Goal: Task Accomplishment & Management: Manage account settings

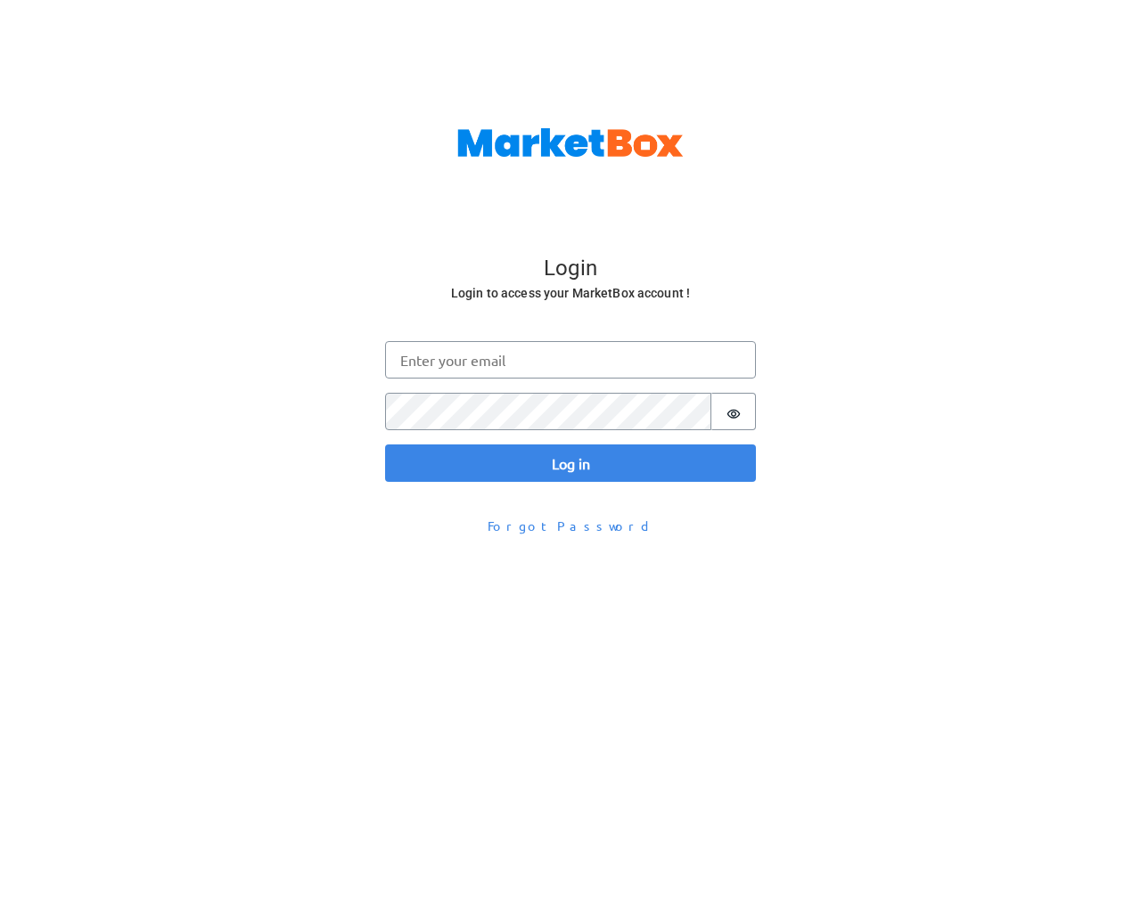
scroll to position [58, 0]
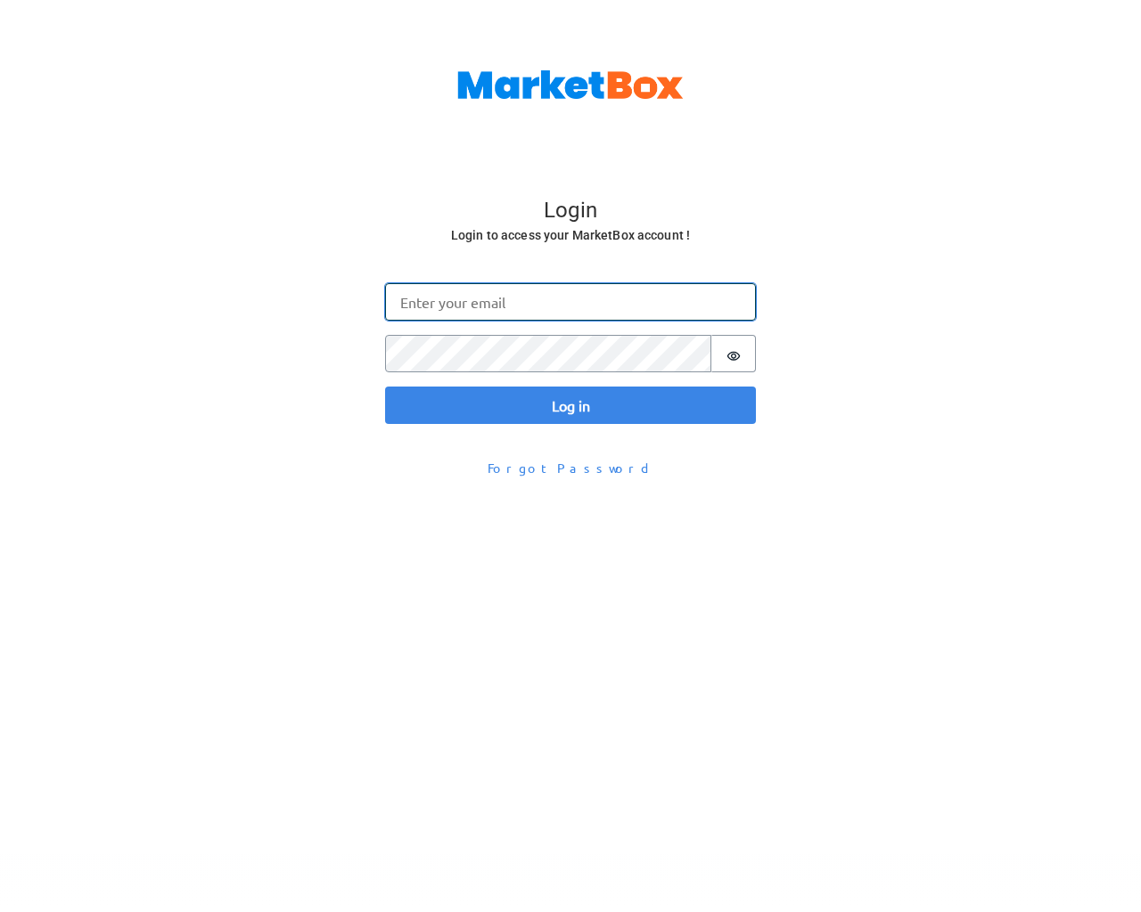
type input "[EMAIL_ADDRESS][DOMAIN_NAME]"
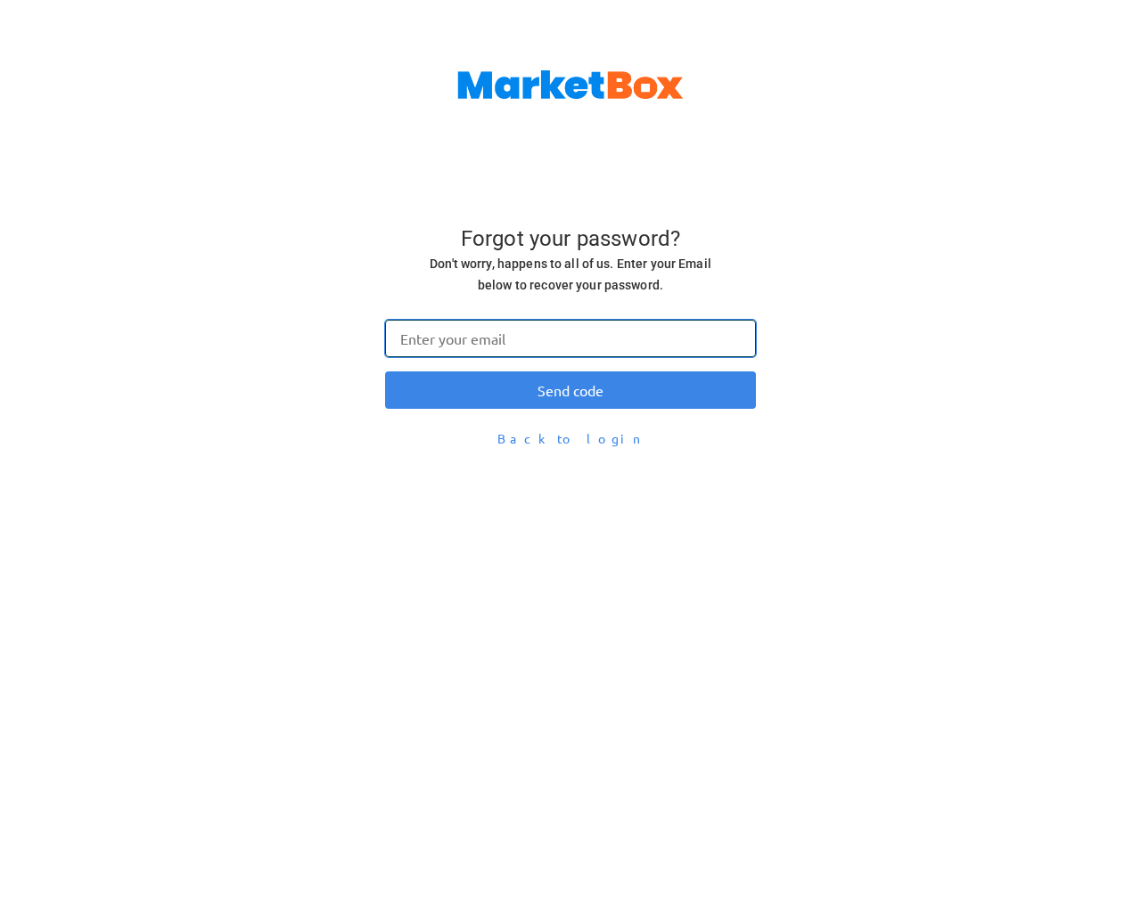
type input "[EMAIL_ADDRESS][DOMAIN_NAME]"
